Goal: Task Accomplishment & Management: Manage account settings

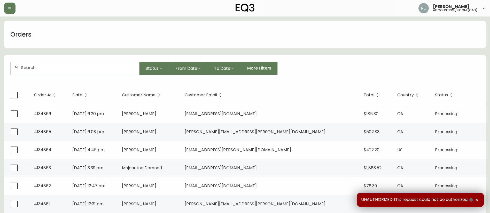
click at [77, 32] on div "Orders" at bounding box center [244, 35] width 481 height 28
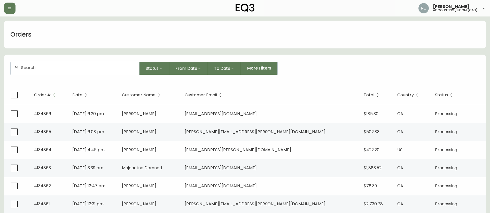
click at [99, 40] on div "Orders" at bounding box center [244, 35] width 481 height 28
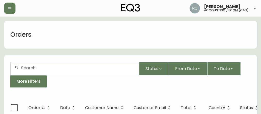
drag, startPoint x: 809, startPoint y: 244, endPoint x: 162, endPoint y: 49, distance: 676.0
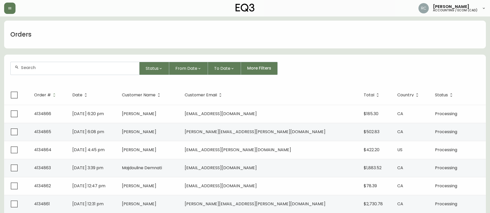
click at [106, 71] on div at bounding box center [75, 68] width 129 height 13
paste input "4134798"
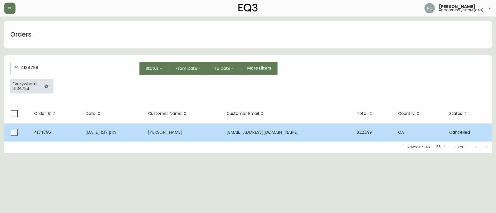
type input "4134798"
click at [144, 129] on td "Aug 24 2025, 1:37 pm" at bounding box center [112, 133] width 62 height 18
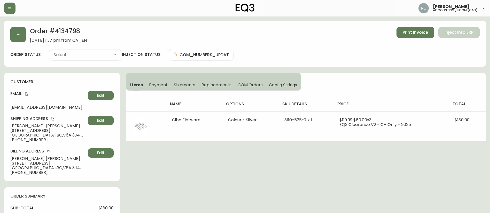
type input "Cancelled"
select select "CANCELLED"
click at [157, 89] on button "Payment" at bounding box center [158, 84] width 25 height 11
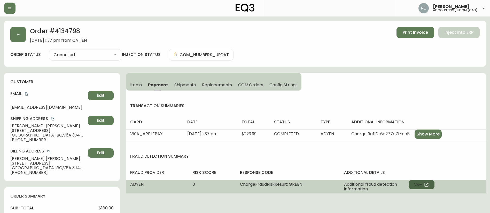
click at [421, 185] on button "View" at bounding box center [421, 184] width 26 height 9
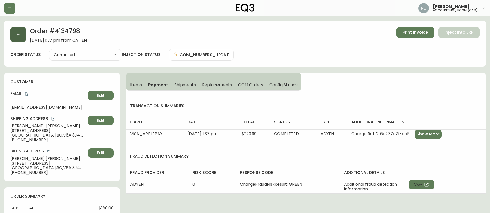
click at [20, 34] on button "button" at bounding box center [17, 34] width 15 height 15
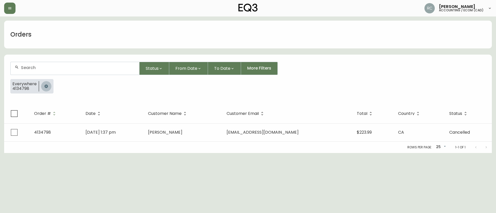
click at [45, 86] on icon "button" at bounding box center [46, 86] width 4 height 4
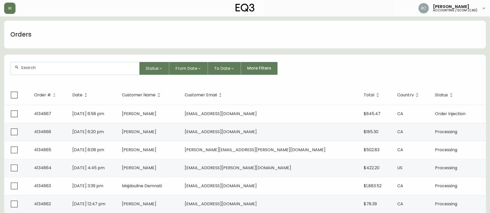
click at [206, 42] on div "Orders" at bounding box center [244, 35] width 481 height 28
click at [182, 39] on div "Orders" at bounding box center [244, 35] width 481 height 28
click at [200, 42] on div "Orders" at bounding box center [244, 35] width 481 height 28
click at [155, 33] on div "Orders" at bounding box center [244, 35] width 481 height 28
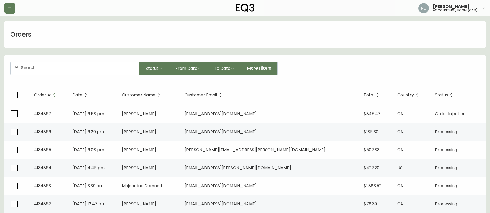
click at [159, 33] on div "Orders" at bounding box center [244, 35] width 481 height 28
drag, startPoint x: 131, startPoint y: 0, endPoint x: 345, endPoint y: 39, distance: 217.6
click at [345, 39] on div "Orders" at bounding box center [244, 35] width 481 height 28
click at [168, 39] on div "Orders" at bounding box center [244, 35] width 481 height 28
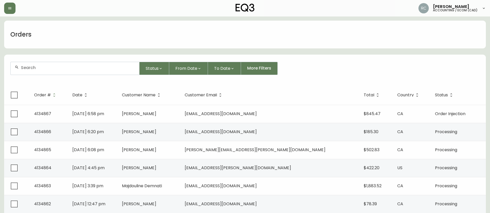
click at [169, 37] on div "Orders" at bounding box center [244, 35] width 481 height 28
click at [173, 35] on div "Orders" at bounding box center [244, 35] width 481 height 28
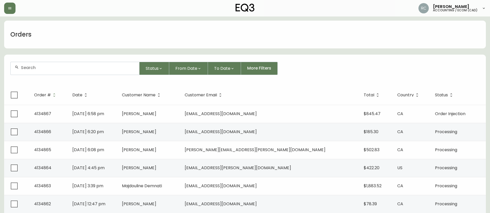
click at [121, 38] on div "Orders" at bounding box center [244, 35] width 481 height 28
click at [112, 70] on div at bounding box center [75, 68] width 129 height 13
paste input "4133642"
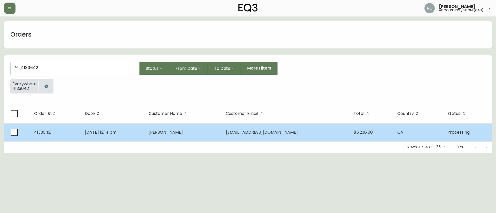
type input "4133642"
click at [204, 130] on td "David Fouad" at bounding box center [182, 133] width 77 height 18
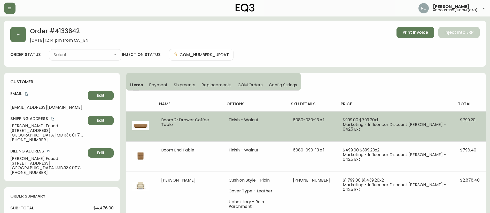
type input "Processing"
select select "PROCESSING"
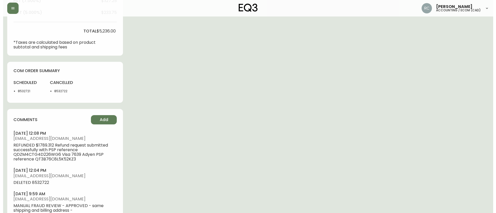
scroll to position [232, 0]
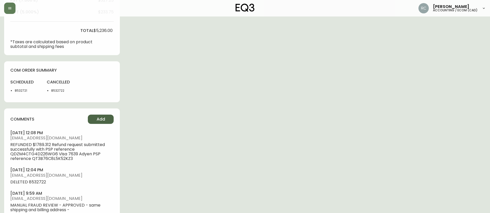
click at [103, 117] on span "Add" at bounding box center [101, 120] width 9 height 6
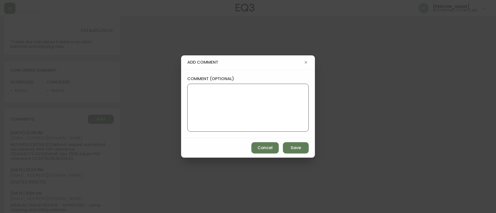
click at [220, 108] on textarea "comment (optional)" at bounding box center [248, 107] width 113 height 41
paste textarea "PARTIAL CANCELLATION - CHANGE OF MIND TICKET# 821770 ORD# 4133642 - status in A…"
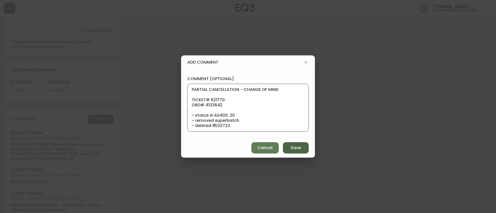
scroll to position [62, 0]
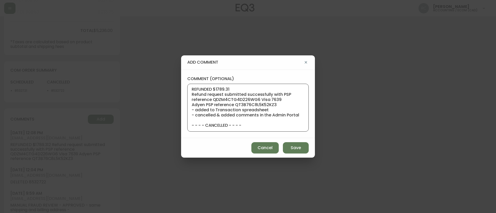
type textarea "PARTIAL CANCELLATION - CHANGE OF MIND TICKET# 821770 ORD# 4133642 - status in A…"
click at [292, 142] on div "Cancel Save" at bounding box center [248, 148] width 134 height 20
click at [294, 145] on span "Save" at bounding box center [295, 148] width 10 height 6
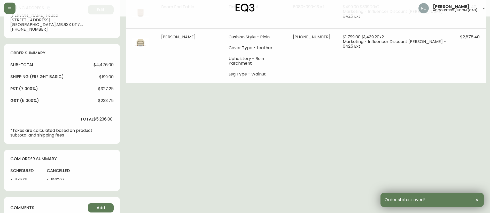
scroll to position [0, 0]
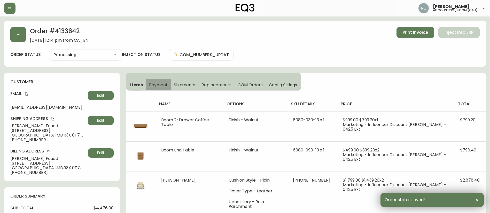
click at [161, 81] on button "Payment" at bounding box center [158, 84] width 25 height 11
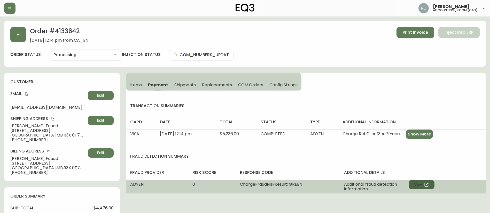
click at [422, 185] on button "View" at bounding box center [421, 184] width 26 height 9
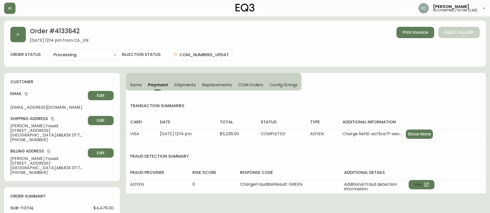
click at [279, 42] on div "Order # 4133642 June 11, 2025 at 12:14 pm from CA_EN Print Invoice Inject into …" at bounding box center [244, 35] width 469 height 16
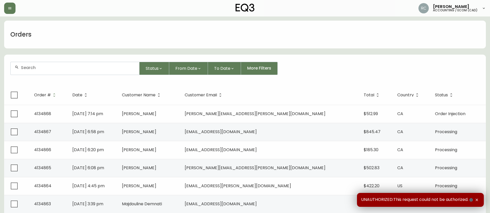
drag, startPoint x: 235, startPoint y: 31, endPoint x: 231, endPoint y: 32, distance: 4.8
click at [233, 31] on div "Orders" at bounding box center [244, 35] width 481 height 28
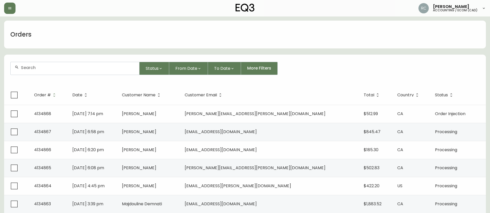
click at [306, 47] on div "Orders" at bounding box center [244, 35] width 481 height 28
click at [310, 75] on form "Status From Date To Date More Filters" at bounding box center [244, 71] width 481 height 30
click at [234, 43] on div "Orders" at bounding box center [244, 35] width 481 height 28
click at [235, 45] on div "Orders" at bounding box center [244, 35] width 481 height 28
click at [74, 69] on input "text" at bounding box center [78, 67] width 114 height 5
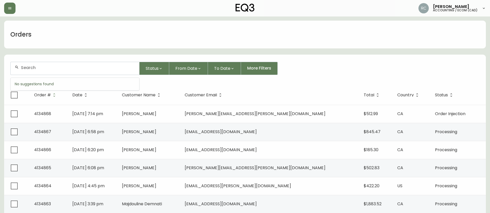
paste input "4134216"
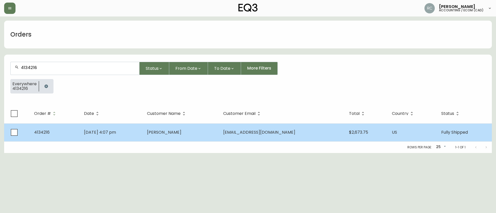
type input "4134216"
click at [115, 136] on td "Jul 18 2025, 4:07 pm" at bounding box center [111, 133] width 63 height 18
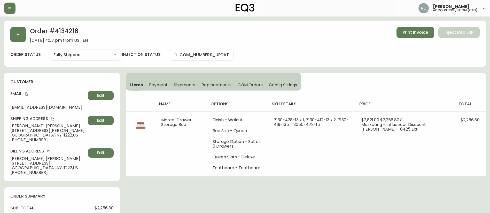
type input "Fully Shipped"
select select "FULLY_SHIPPED"
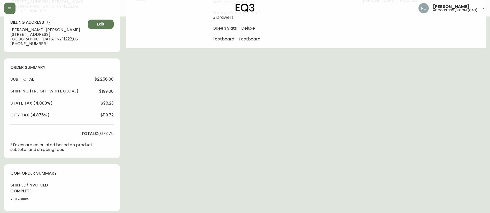
click at [105, 90] on span "$199.00" at bounding box center [106, 91] width 14 height 5
copy span "199.00"
click at [101, 80] on span "$2,256.80" at bounding box center [103, 79] width 19 height 5
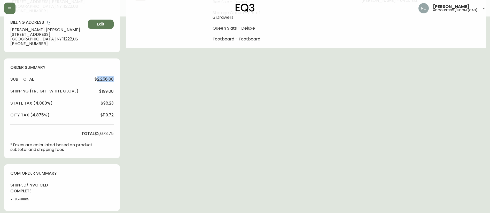
copy span "2,256.80"
click at [101, 93] on span "$199.00" at bounding box center [106, 91] width 14 height 5
copy span "199.00"
click at [279, 131] on div "Order # 4134216 July 18, 2025 at 4:07 pm from US_EN Print Invoice Inject into E…" at bounding box center [244, 119] width 481 height 455
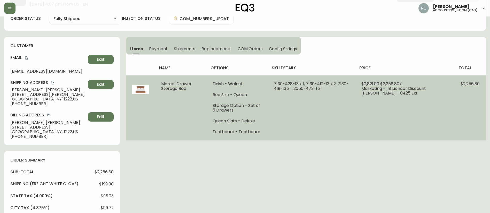
scroll to position [0, 0]
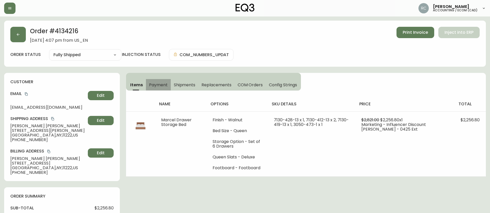
click at [151, 83] on span "Payment" at bounding box center [158, 84] width 19 height 5
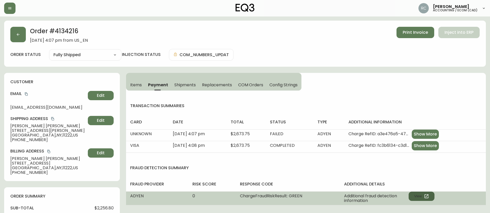
click at [418, 196] on button "View" at bounding box center [421, 196] width 26 height 9
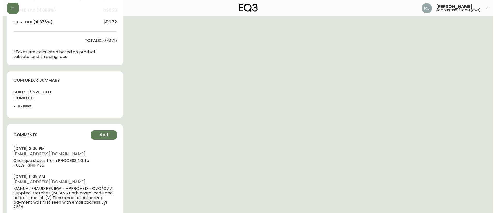
scroll to position [267, 0]
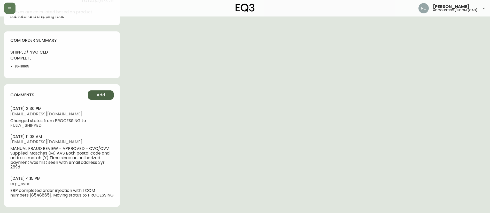
click at [95, 91] on button "Add" at bounding box center [101, 95] width 26 height 9
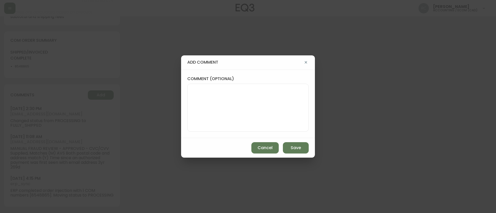
click at [233, 102] on textarea "comment (optional)" at bounding box center [248, 107] width 113 height 41
paste textarea "MISSED WWA - FULL SF REFUND AS COMP TICKET# 819699 ORD# 4134216 SUBTOTAL: $199.…"
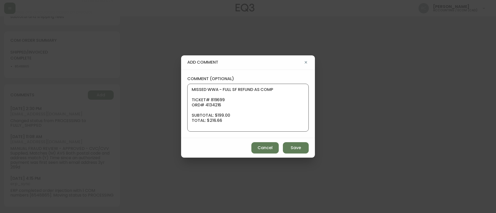
scroll to position [41, 0]
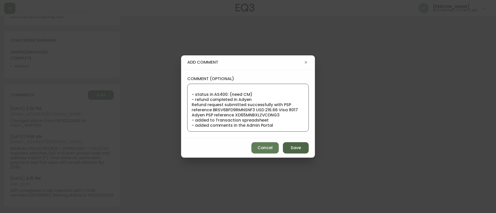
type textarea "MISSED WWA - FULL SF REFUND AS COMP TICKET# 819699 ORD# 4134216 SUBTOTAL: $199.…"
click at [296, 149] on span "Save" at bounding box center [295, 148] width 10 height 6
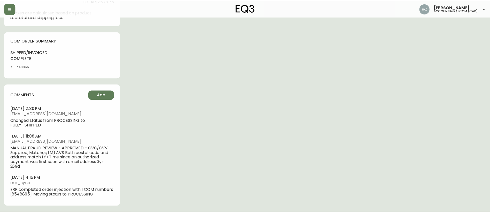
scroll to position [262, 0]
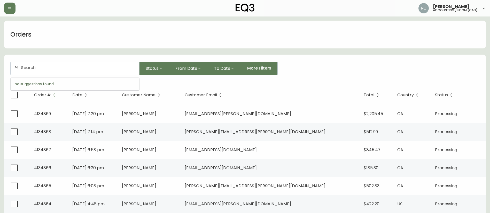
click at [44, 68] on input "text" at bounding box center [78, 67] width 114 height 5
paste input "4134569"
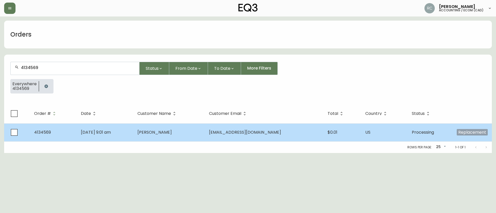
type input "4134569"
click at [126, 126] on td "Aug 08 2025, 9:01 am" at bounding box center [105, 133] width 56 height 18
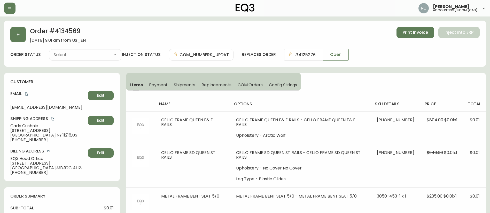
type input "Processing"
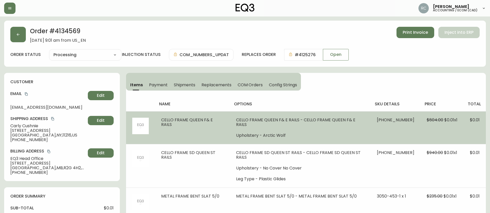
select select "PROCESSING"
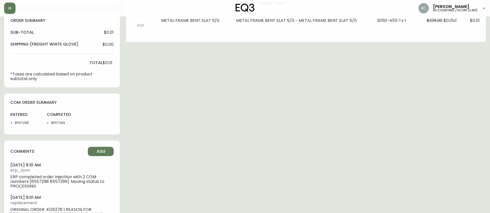
scroll to position [181, 0]
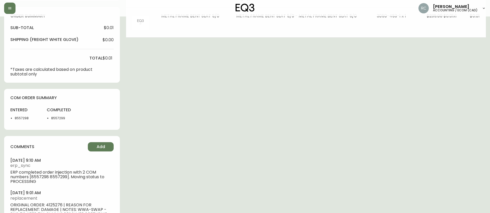
click at [23, 117] on li "8557298" at bounding box center [28, 118] width 26 height 5
copy li "8557298"
click at [31, 124] on div "com order summary entered 8557298 completed 8557299" at bounding box center [62, 109] width 116 height 41
drag, startPoint x: 14, startPoint y: 119, endPoint x: 84, endPoint y: 122, distance: 70.0
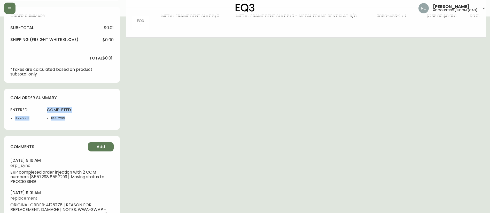
click at [84, 122] on div "entered 8557298 completed 8557299" at bounding box center [61, 115] width 103 height 17
copy div "8557298 completed 8557299"
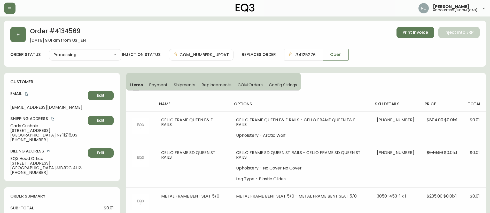
click at [132, 84] on span "Items" at bounding box center [136, 84] width 13 height 5
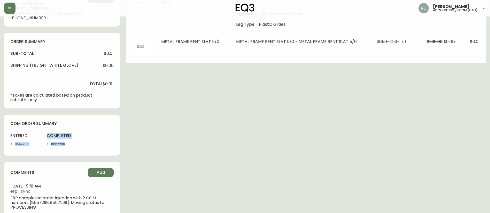
click at [229, 90] on div "Order # 4134569 August 8, 2025 at 9:01 am from US_EN Print Invoice Inject into …" at bounding box center [244, 67] width 481 height 402
drag, startPoint x: 462, startPoint y: 79, endPoint x: 450, endPoint y: 75, distance: 12.8
click at [458, 78] on div "Order # 4134569 August 8, 2025 at 9:01 am from US_EN Print Invoice Inject into …" at bounding box center [244, 67] width 481 height 402
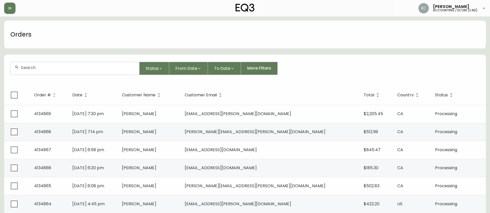
click at [318, 66] on div "Status From Date To Date More Filters" at bounding box center [244, 68] width 469 height 13
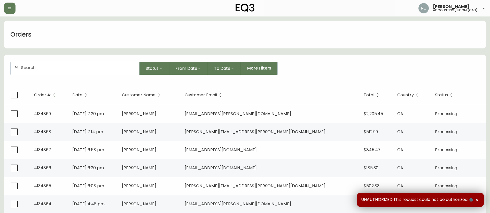
click at [58, 69] on input "text" at bounding box center [78, 67] width 114 height 5
paste input "4134731"
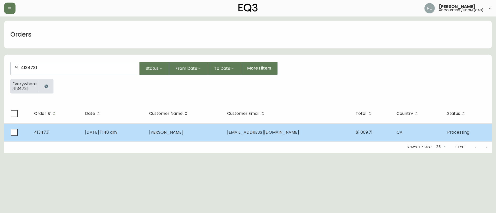
type input "4134731"
click at [144, 134] on td "[DATE] 11:48 am" at bounding box center [113, 133] width 64 height 18
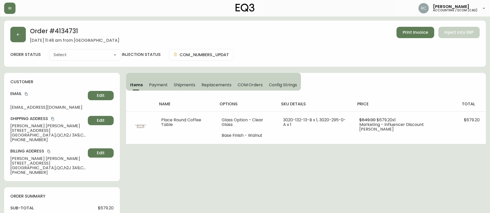
type input "Processing"
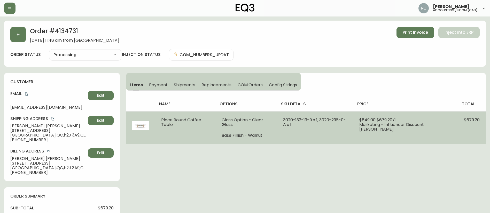
select select "PROCESSING"
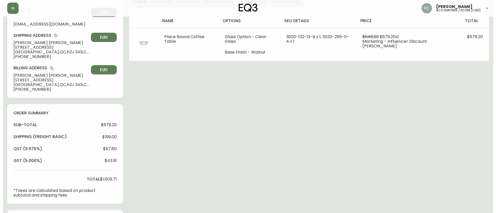
scroll to position [270, 0]
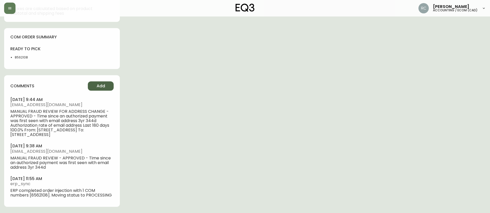
click at [97, 83] on span "Add" at bounding box center [101, 86] width 9 height 6
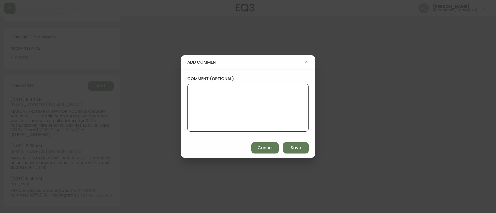
click at [263, 108] on textarea "comment (optional)" at bounding box center [248, 107] width 113 height 41
paste textarea "PAYMENT FOR ADDITIONAL SF ECOM ORD# 4134731 TICKET# 822320 SUBTOTAL: $43.49 (QS…"
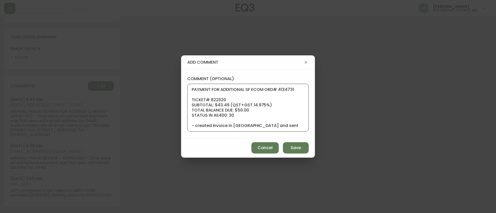
scroll to position [72, 0]
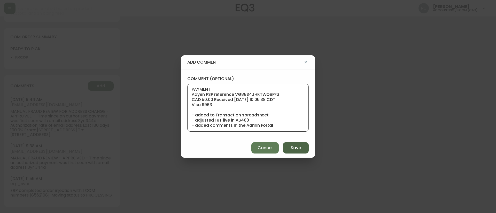
type textarea "PAYMENT FOR ADDITIONAL SF ECOM ORD# 4134731 TICKET# 822320 SUBTOTAL: $43.49 (QS…"
drag, startPoint x: 293, startPoint y: 153, endPoint x: 290, endPoint y: 155, distance: 4.0
click at [293, 154] on div "Cancel Save" at bounding box center [248, 148] width 134 height 20
click at [300, 145] on span "Save" at bounding box center [295, 148] width 10 height 6
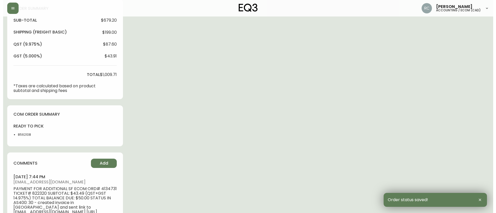
scroll to position [0, 0]
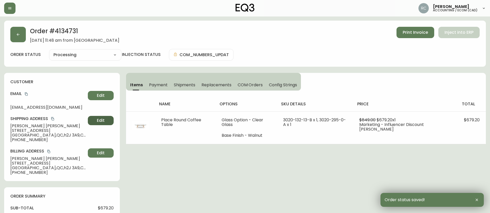
click at [97, 120] on span "Edit" at bounding box center [101, 121] width 8 height 6
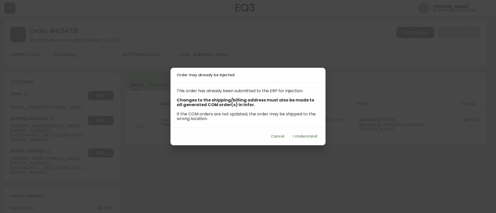
click at [299, 138] on span "I Understand" at bounding box center [304, 136] width 25 height 6
select select "QC"
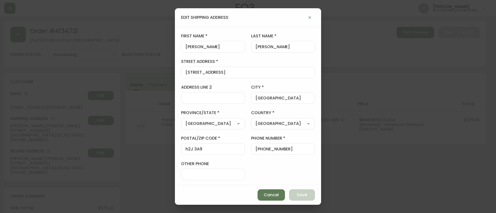
click at [216, 72] on input "5297 Rue Saint Andre" at bounding box center [247, 72] width 125 height 5
paste input "2041 Mnt du Cap Violet"
type input "2041 Mnt du Cap Violet"
click at [281, 100] on input "Montreal" at bounding box center [282, 98] width 55 height 5
paste input "Sainte-Lucie-des-Laurentides"
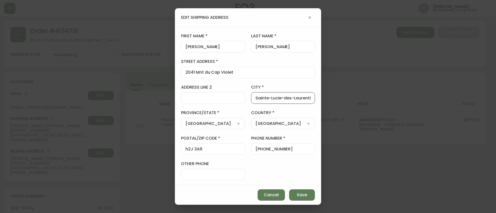
scroll to position [0, 10]
type input "Sainte-Lucie-des-Laurentides"
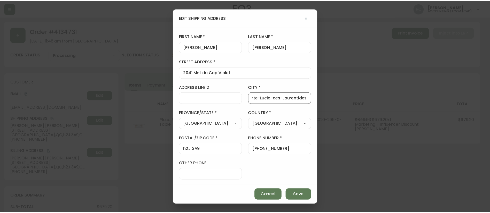
scroll to position [0, 0]
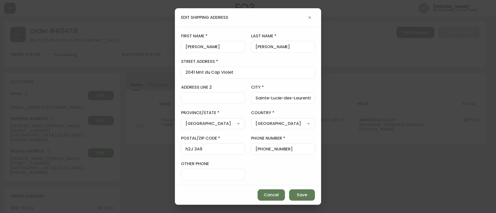
click at [206, 147] on input "h2J 3A9" at bounding box center [212, 149] width 55 height 5
paste input "0T 2J0"
type input "J0T 2J0"
click at [303, 196] on span "Save" at bounding box center [302, 196] width 10 height 6
type input "5297 Rue Saint Andre"
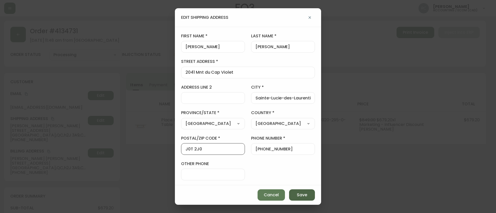
type input "Montreal"
type input "h2J 3A9"
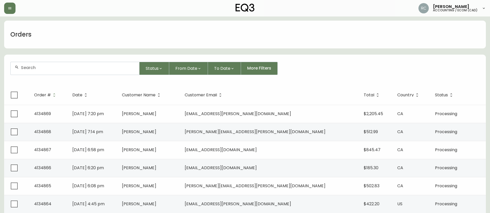
paste input "4133185"
drag, startPoint x: 105, startPoint y: 69, endPoint x: 109, endPoint y: 69, distance: 3.6
click at [107, 69] on input "4133185" at bounding box center [78, 67] width 114 height 5
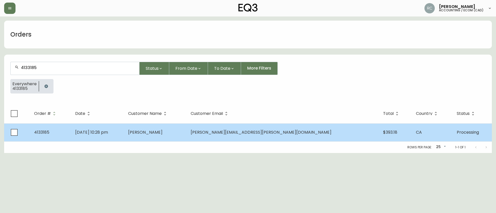
type input "4133185"
click at [187, 139] on td "[PERSON_NAME]" at bounding box center [155, 133] width 63 height 18
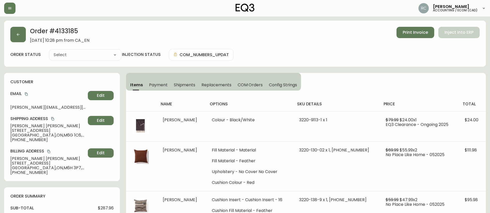
type input "Processing"
click at [244, 84] on span "COM Orders" at bounding box center [249, 84] width 25 height 5
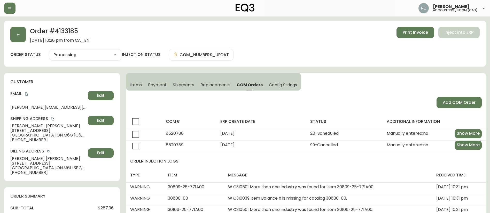
click at [134, 84] on span "Items" at bounding box center [136, 84] width 12 height 5
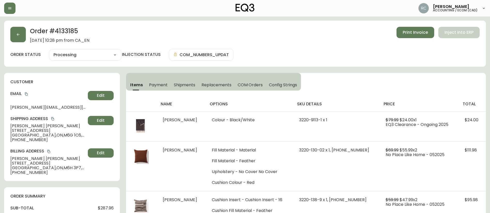
drag, startPoint x: 255, startPoint y: 84, endPoint x: 283, endPoint y: 94, distance: 29.2
click at [255, 84] on span "COM Orders" at bounding box center [249, 84] width 25 height 5
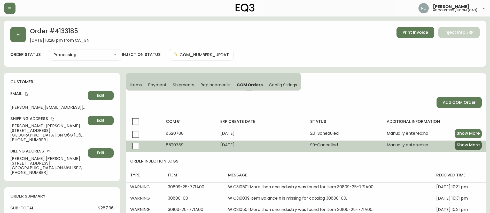
click at [473, 143] on span "Show More" at bounding box center [467, 145] width 23 height 6
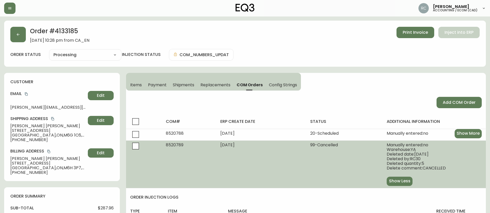
click at [74, 53] on select "Cancelled Fully Shipped Processing Partially Shipped" at bounding box center [85, 55] width 72 height 8
click at [49, 51] on select "Cancelled Fully Shipped Processing Partially Shipped" at bounding box center [85, 55] width 72 height 8
select select "PROCESSING"
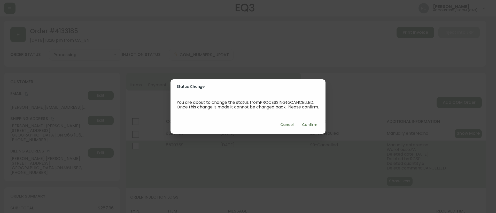
click at [307, 127] on span "Confirm" at bounding box center [309, 125] width 15 height 6
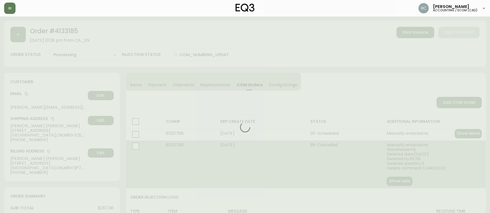
type input "Cancelled"
select select "CANCELLED"
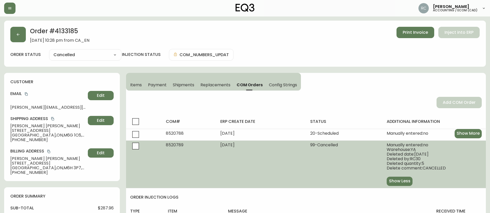
click at [154, 87] on span "Payment" at bounding box center [157, 84] width 19 height 5
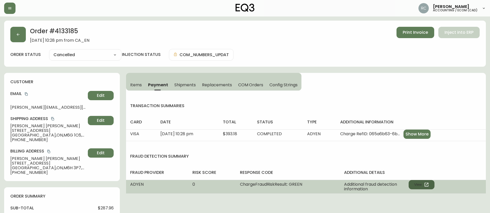
click at [432, 185] on button "View" at bounding box center [421, 184] width 26 height 9
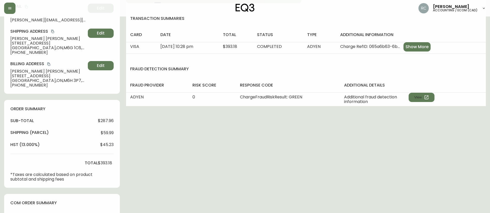
scroll to position [235, 0]
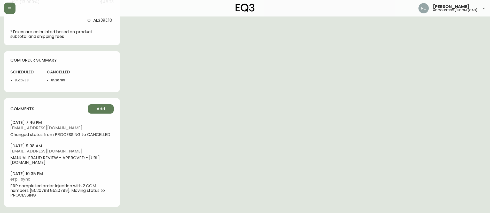
click at [56, 78] on li "8520789" at bounding box center [64, 80] width 26 height 5
copy li "8520789"
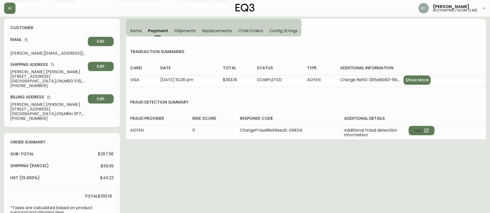
scroll to position [129, 0]
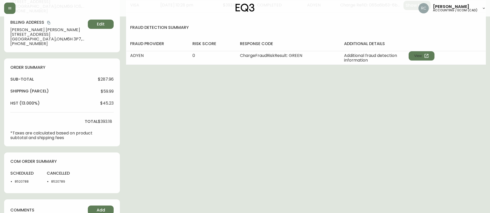
click at [104, 120] on span "$393.18" at bounding box center [105, 122] width 14 height 5
copy span "393.18"
click at [108, 80] on span "$287.96" at bounding box center [106, 79] width 16 height 5
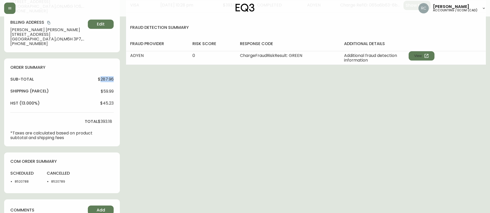
copy span "287.96"
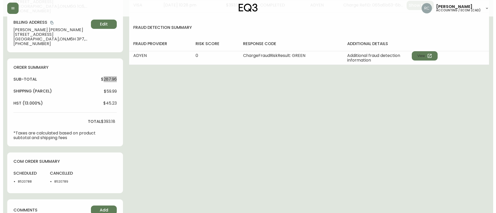
scroll to position [235, 0]
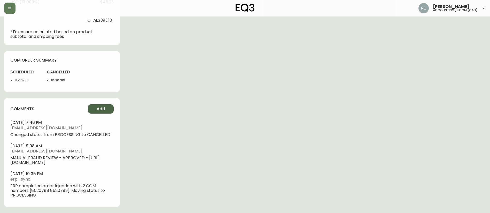
click at [95, 105] on button "Add" at bounding box center [101, 109] width 26 height 9
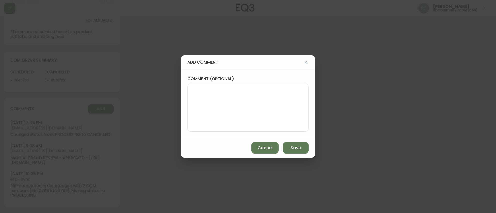
click at [234, 113] on textarea "comment (optional)" at bounding box center [248, 107] width 113 height 41
paste textarea "CANCELLATION DUE TO DELAY TICKET# 809537 ORD# 4133185 - status in AS400: 20 - m…"
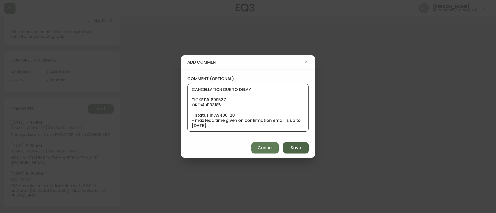
scroll to position [83, 0]
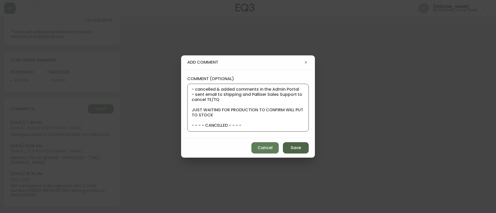
type textarea "CANCELLATION DUE TO DELAY TICKET# 809537 ORD# 4133185 - status in AS400: 20 - m…"
click at [299, 149] on span "Save" at bounding box center [295, 148] width 10 height 6
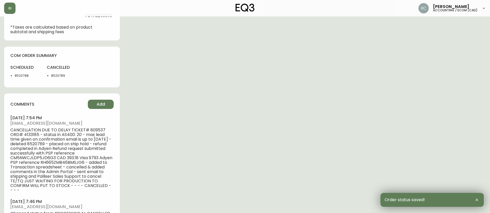
scroll to position [0, 0]
